Goal: Leave review/rating

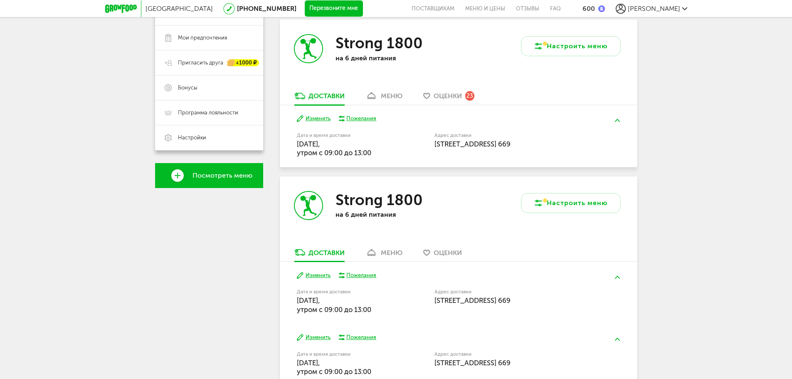
scroll to position [208, 0]
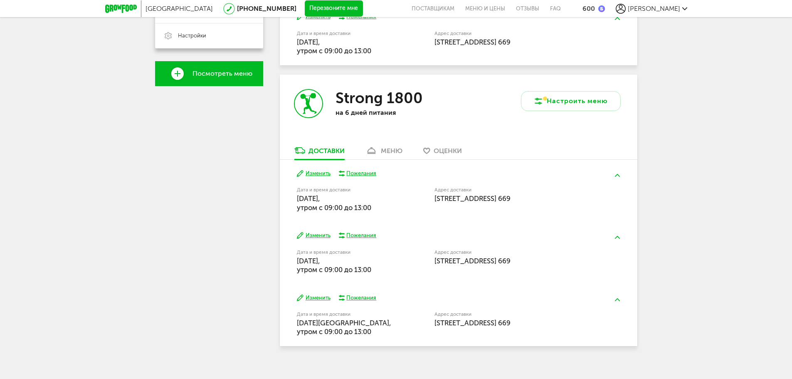
click at [451, 145] on div "Strong 1800 на 6 дней питания" at bounding box center [369, 110] width 179 height 72
click at [447, 150] on span "Оценки" at bounding box center [448, 151] width 28 height 8
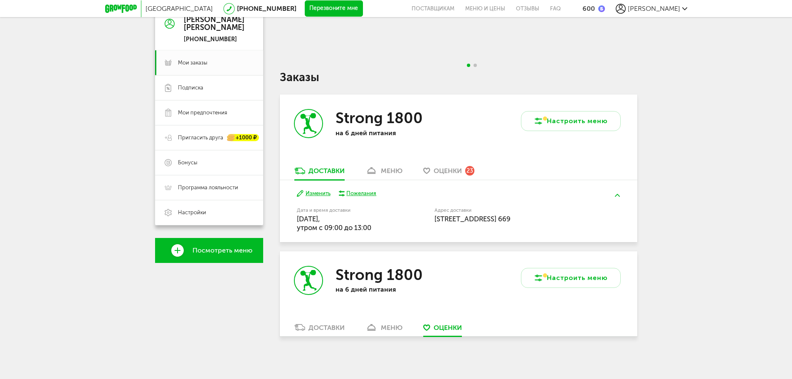
click at [451, 165] on div "Strong 1800 на 6 дней питания" at bounding box center [369, 130] width 179 height 72
click at [447, 174] on span "Оценки" at bounding box center [448, 171] width 28 height 8
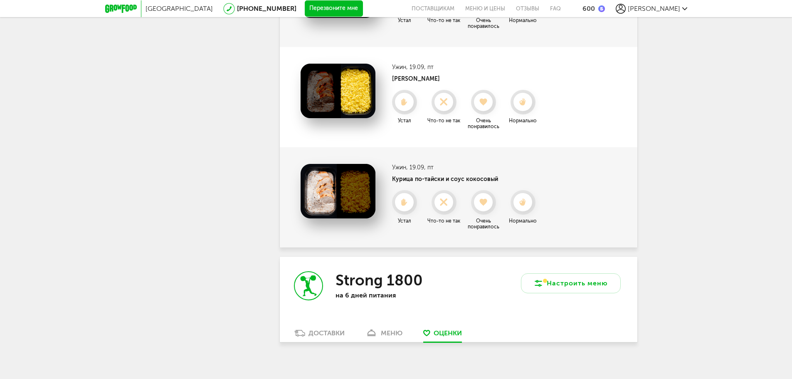
click at [620, 161] on div "Ужин , 19.09, пт Курица по-тайски и соус кокосовый Нормально Что-то не так Уста…" at bounding box center [458, 198] width 341 height 84
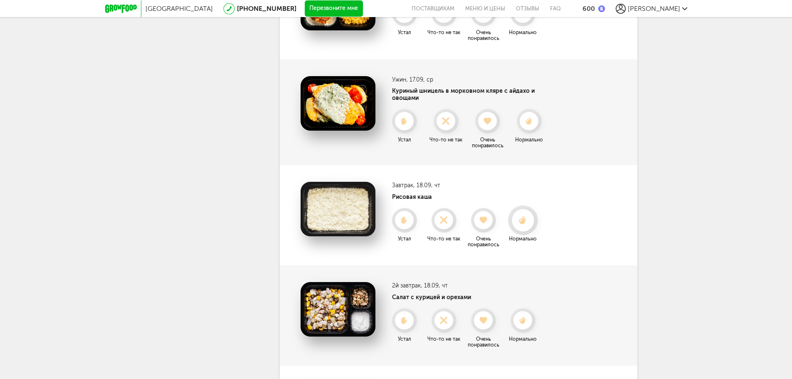
scroll to position [1379, 0]
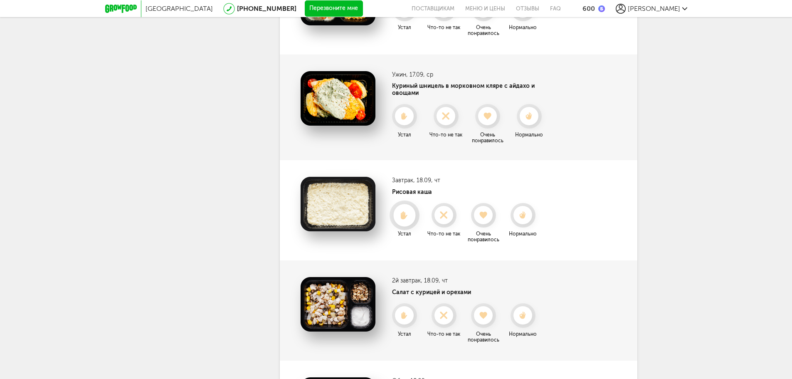
click at [408, 210] on icon at bounding box center [404, 214] width 22 height 9
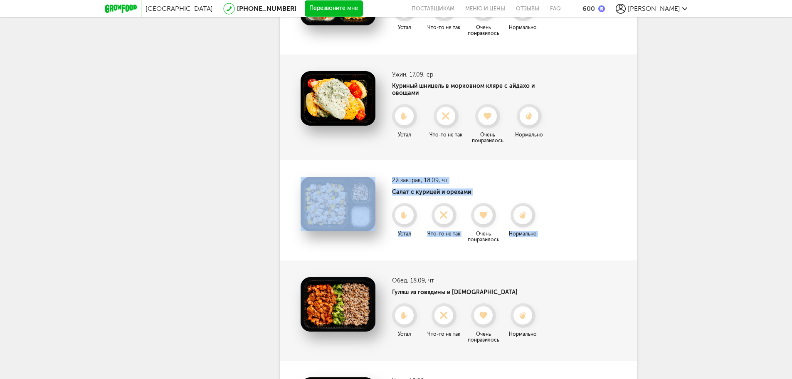
drag, startPoint x: 408, startPoint y: 207, endPoint x: 436, endPoint y: 200, distance: 28.6
click at [619, 171] on div "2й завтрак , 18.09, чт Салат с курицей и орехами Нормально Что-то не так Устал …" at bounding box center [458, 210] width 341 height 84
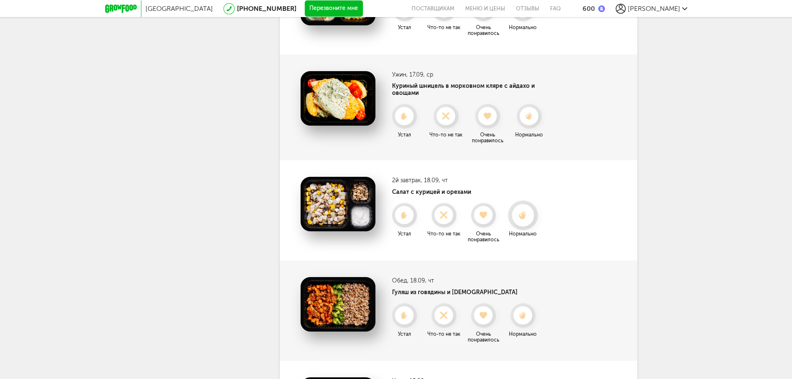
click at [537, 208] on div at bounding box center [523, 215] width 30 height 30
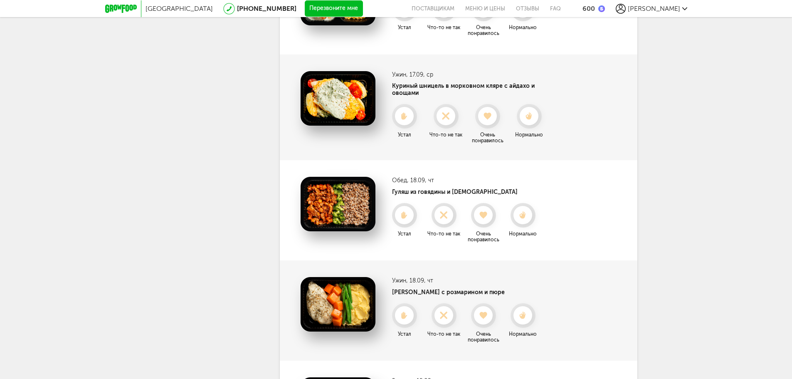
drag, startPoint x: 192, startPoint y: 173, endPoint x: 216, endPoint y: 159, distance: 27.7
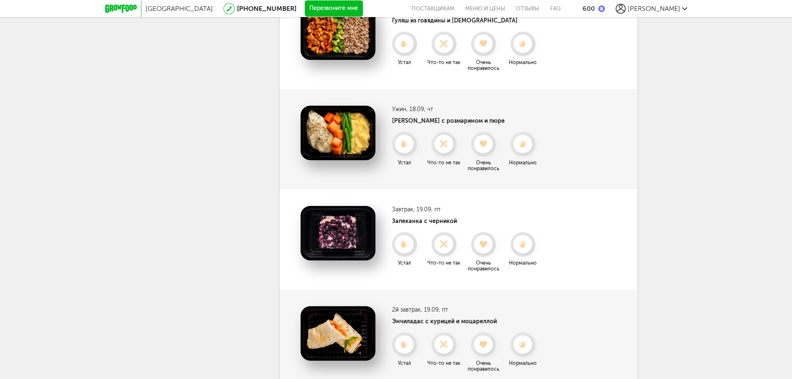
scroll to position [1545, 0]
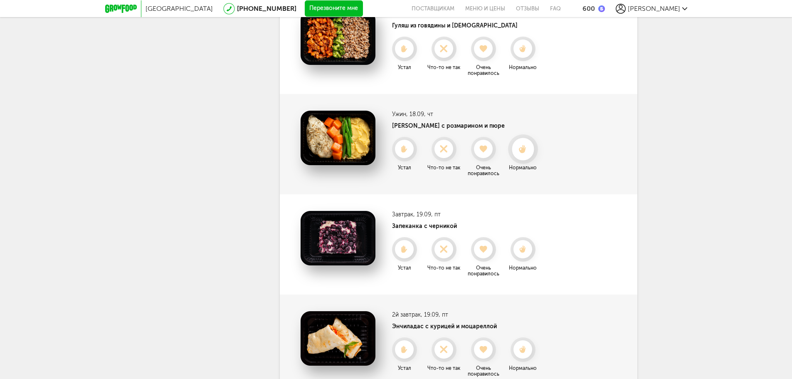
click at [519, 146] on icon at bounding box center [523, 148] width 22 height 9
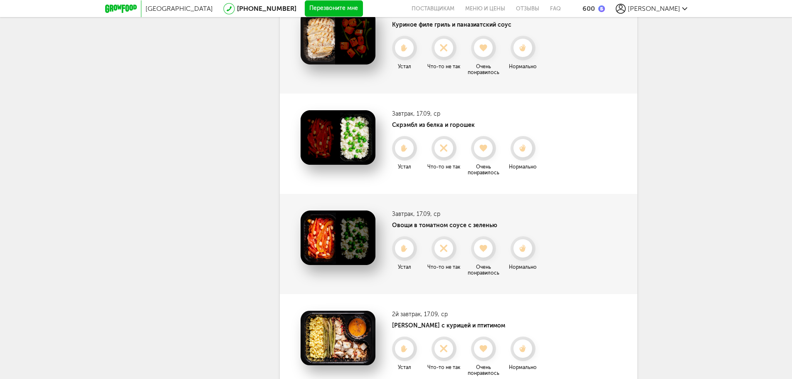
scroll to position [838, 0]
